Goal: Information Seeking & Learning: Learn about a topic

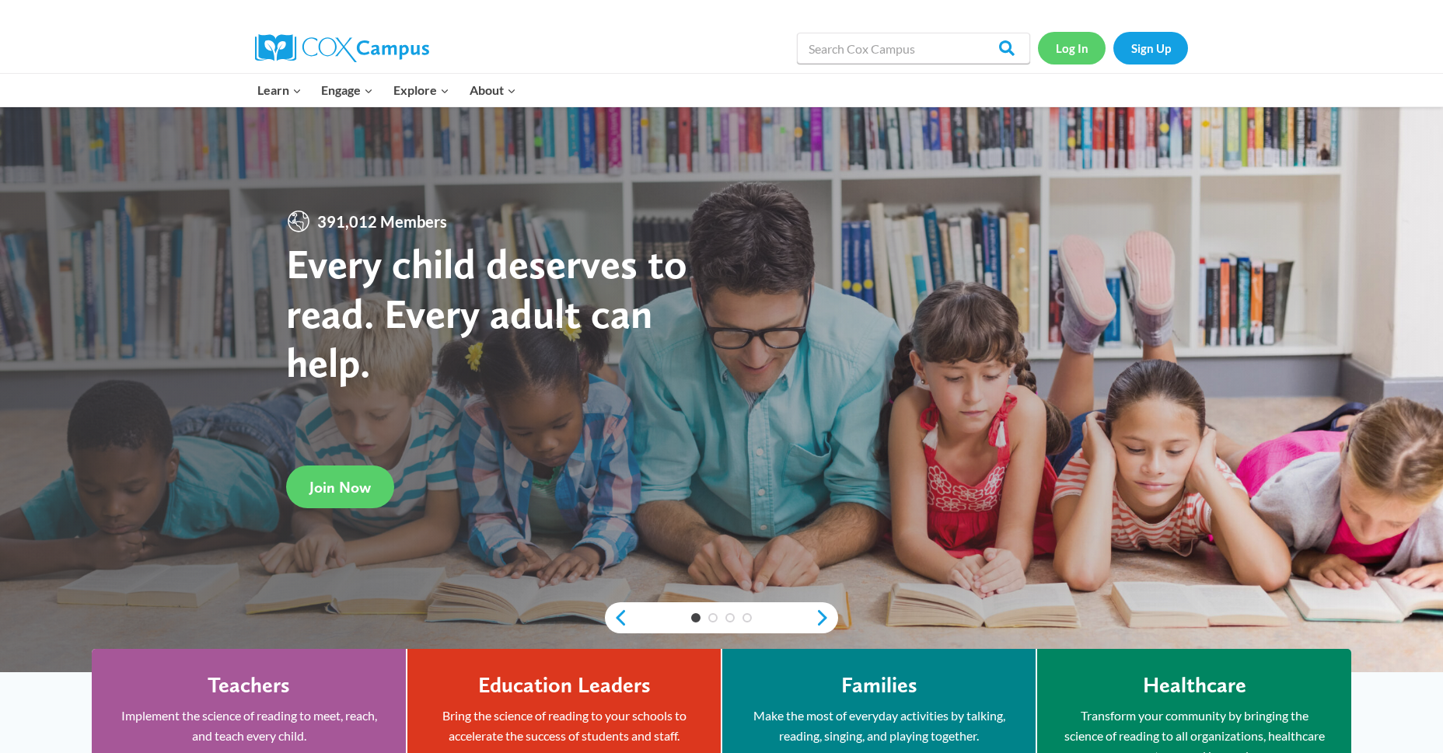
click at [1081, 60] on link "Log In" at bounding box center [1072, 48] width 68 height 32
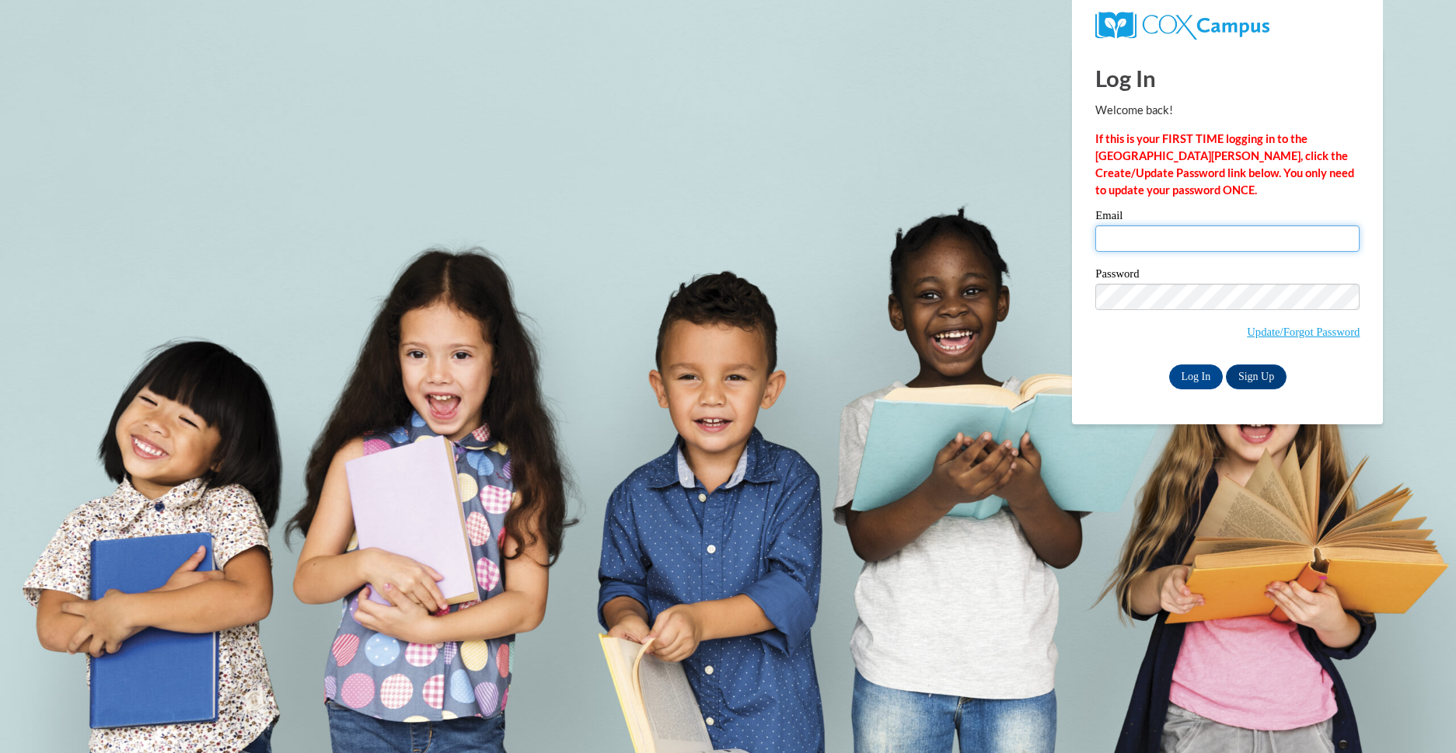
drag, startPoint x: 1161, startPoint y: 243, endPoint x: 1150, endPoint y: 251, distance: 14.5
click at [1161, 243] on input "Email" at bounding box center [1227, 238] width 264 height 26
type input "bjarvis@greatriverhealth.org"
click at [1190, 372] on input "Log In" at bounding box center [1196, 377] width 54 height 25
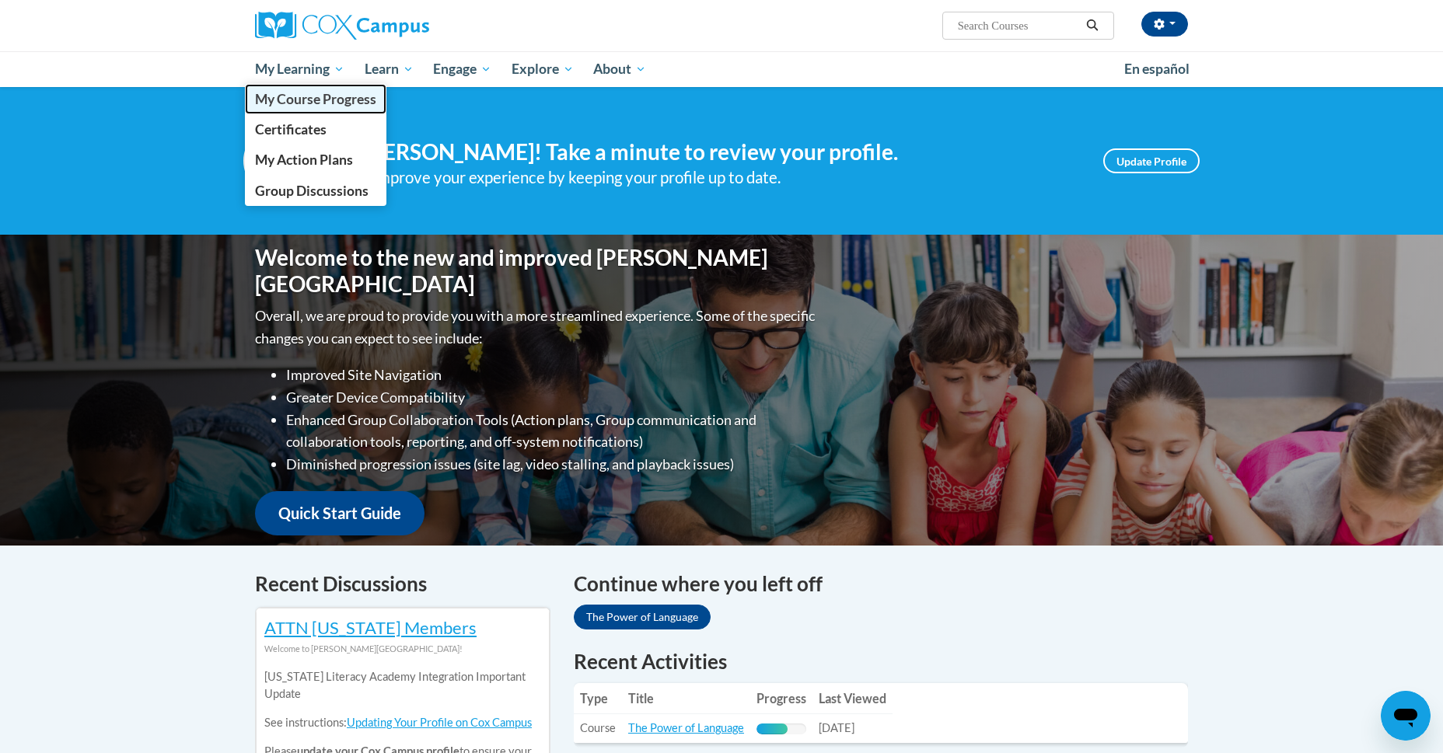
click at [311, 107] on span "My Course Progress" at bounding box center [315, 99] width 121 height 16
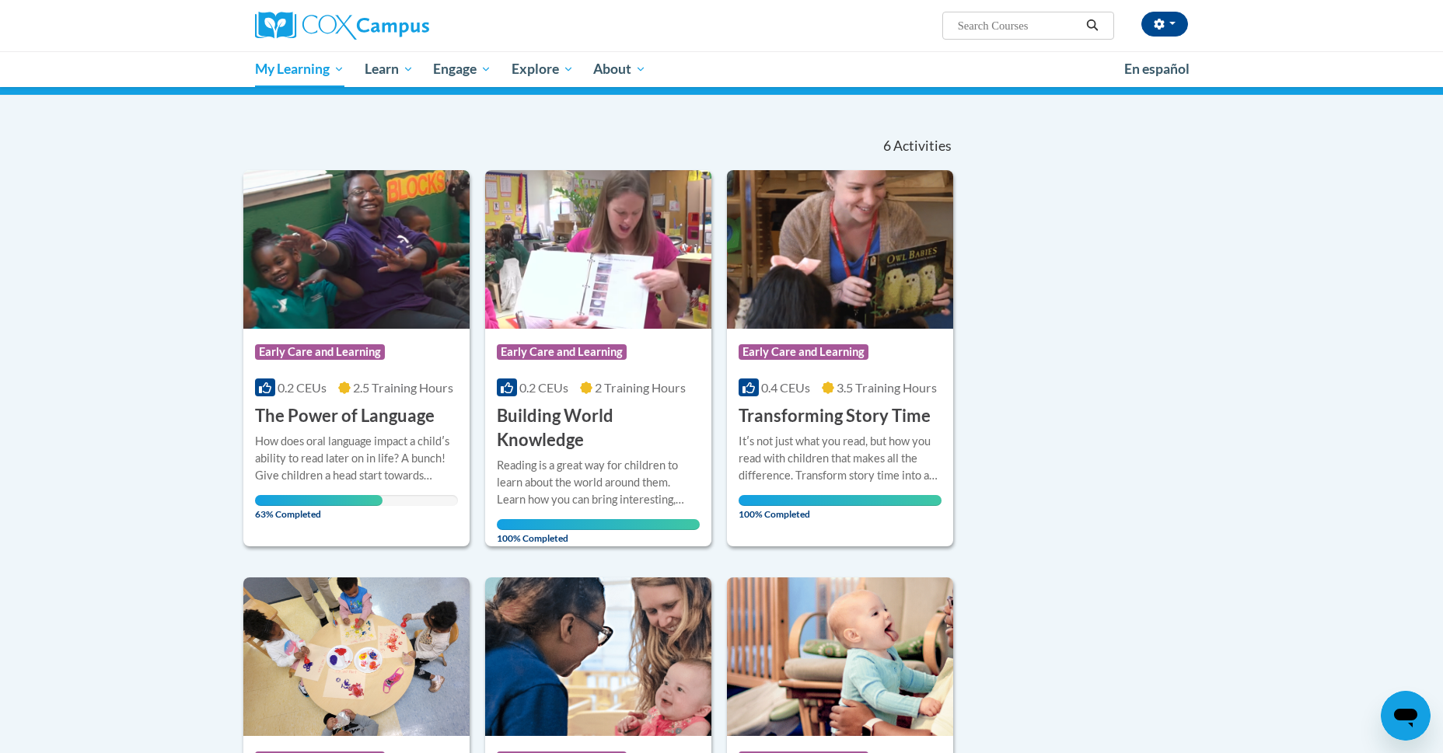
scroll to position [113, 0]
click at [338, 411] on h3 "The Power of Language" at bounding box center [345, 416] width 180 height 24
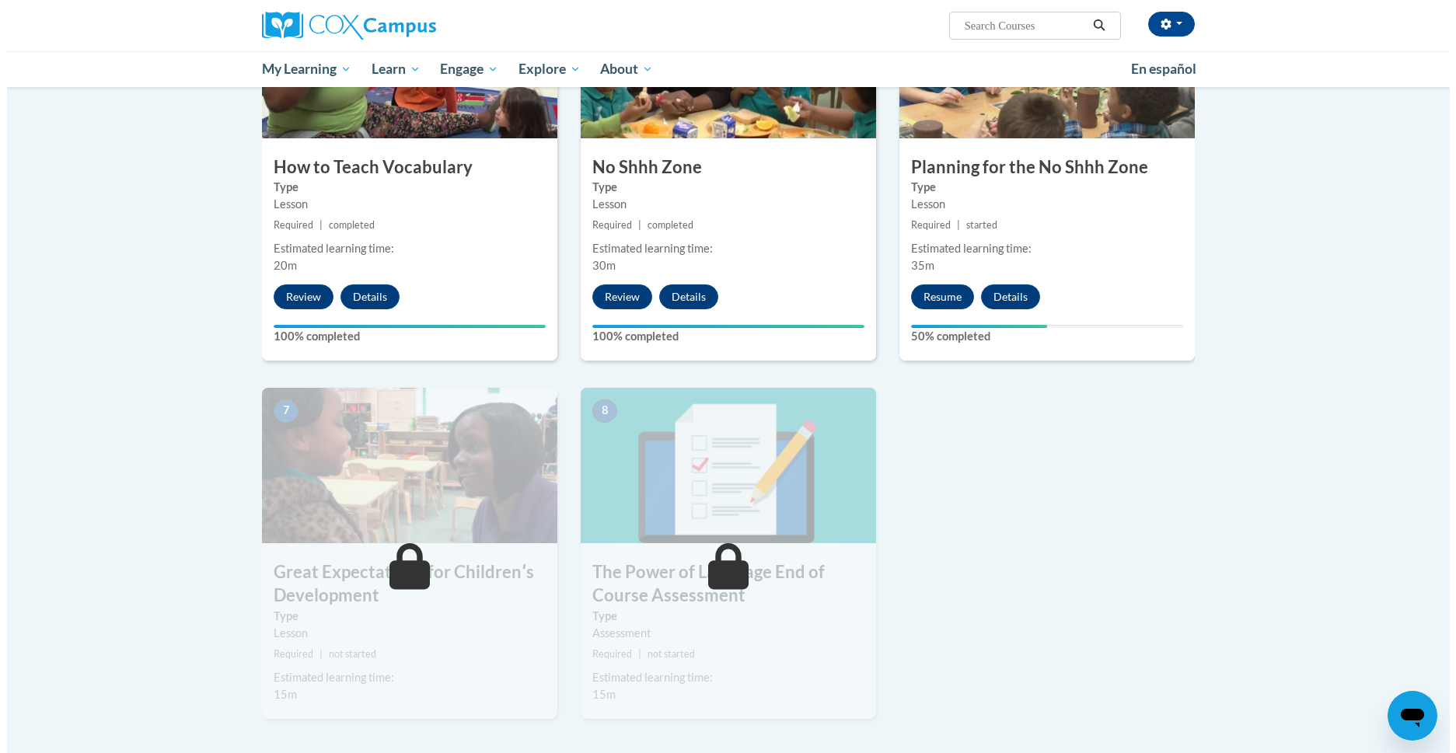
scroll to position [852, 0]
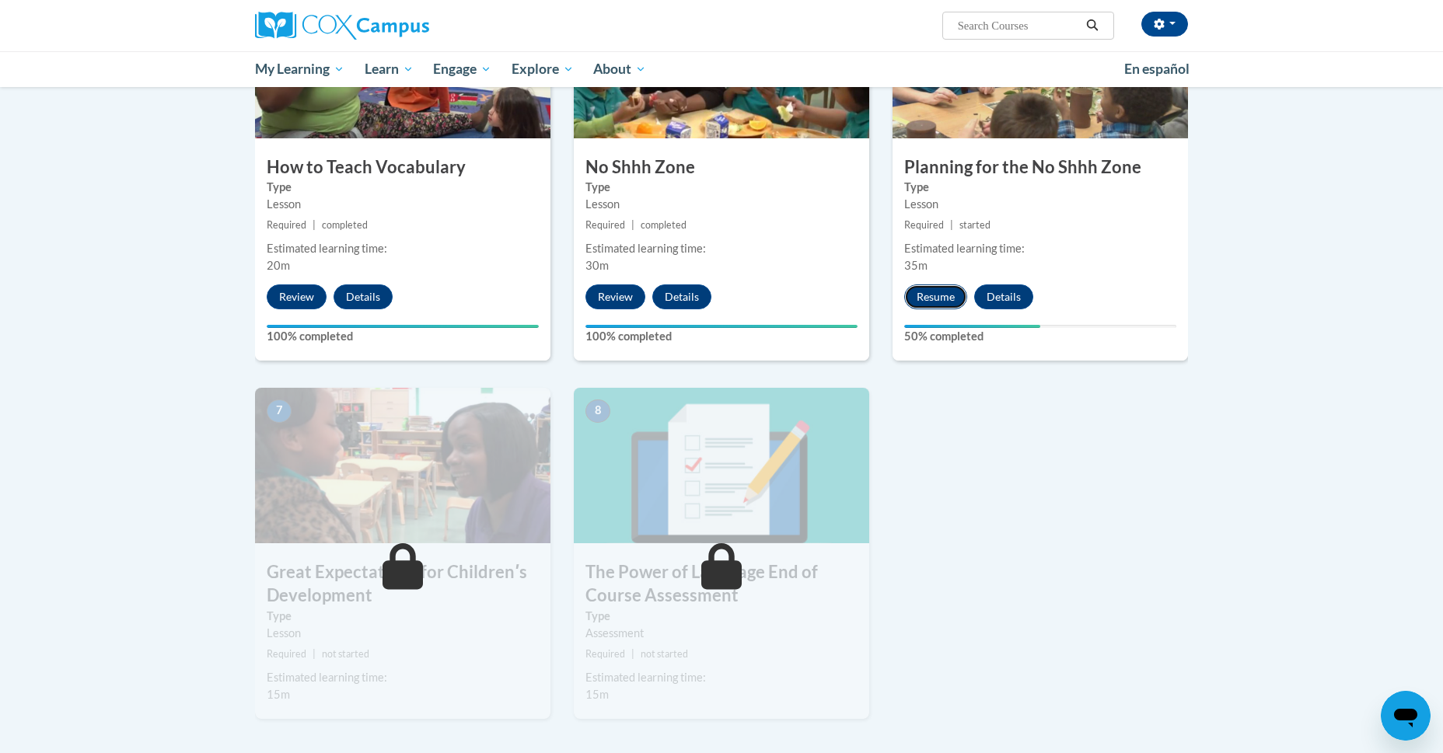
click at [941, 291] on button "Resume" at bounding box center [935, 297] width 63 height 25
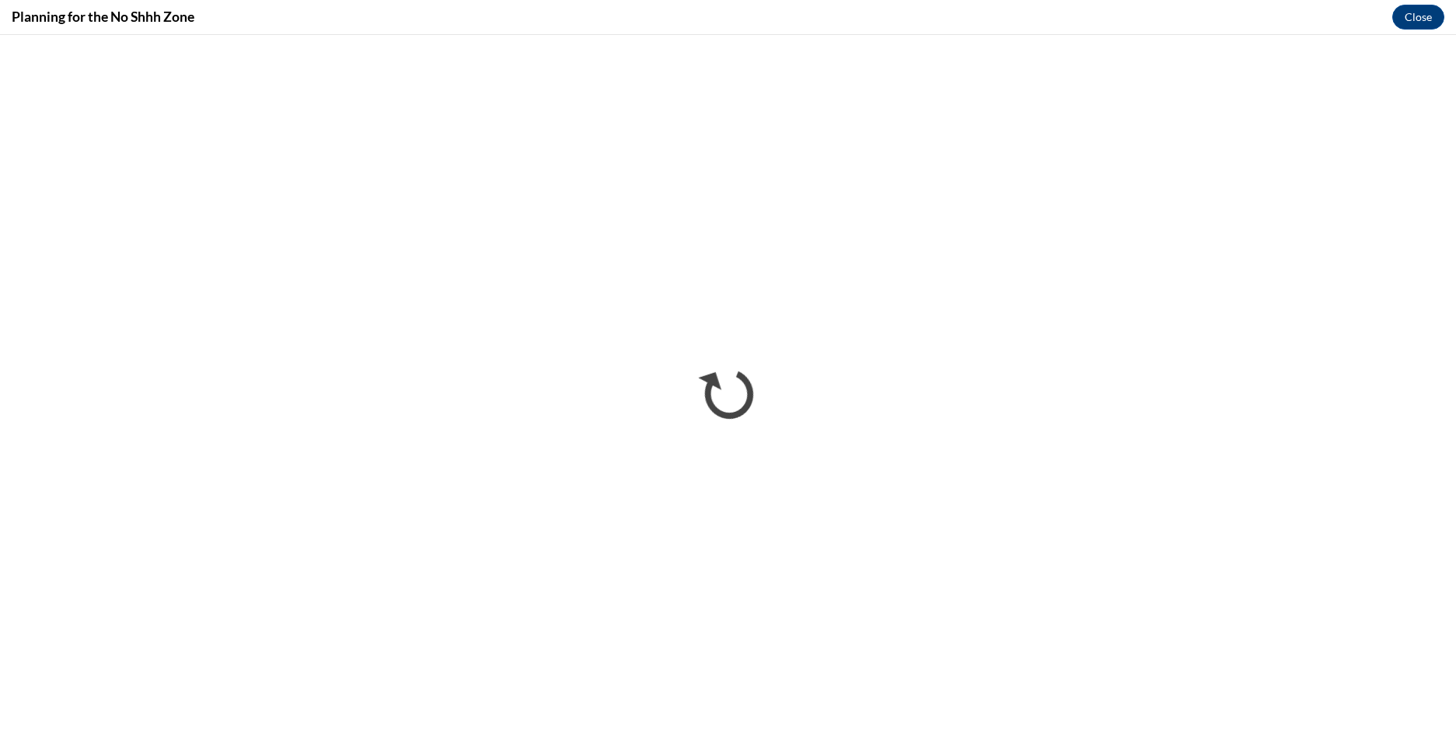
scroll to position [0, 0]
